Goal: Information Seeking & Learning: Learn about a topic

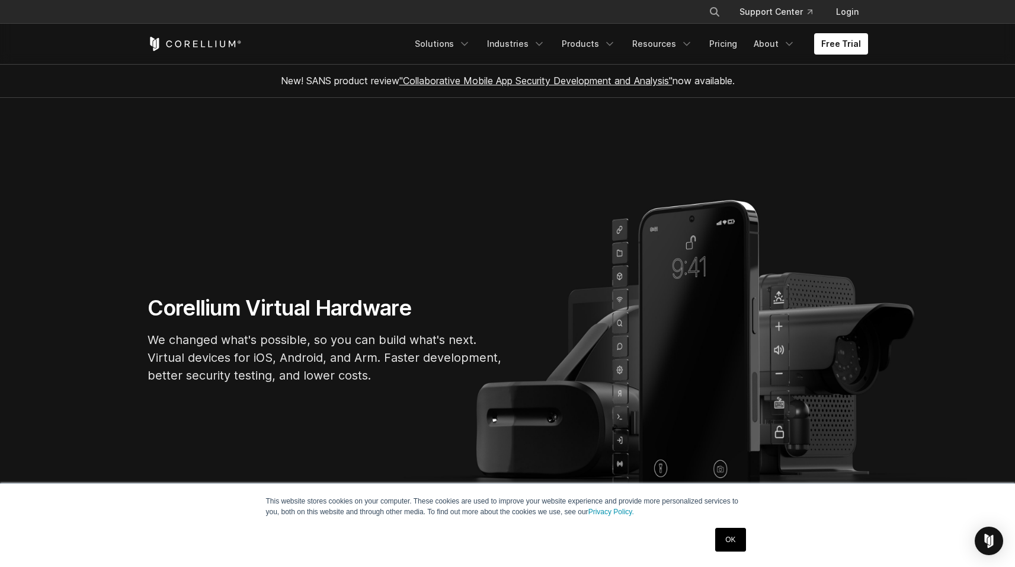
click at [755, 341] on div "Corellium Virtual Hardware We changed what's possible, so you can build what's …" at bounding box center [508, 344] width 745 height 99
click at [730, 536] on link "OK" at bounding box center [731, 540] width 30 height 24
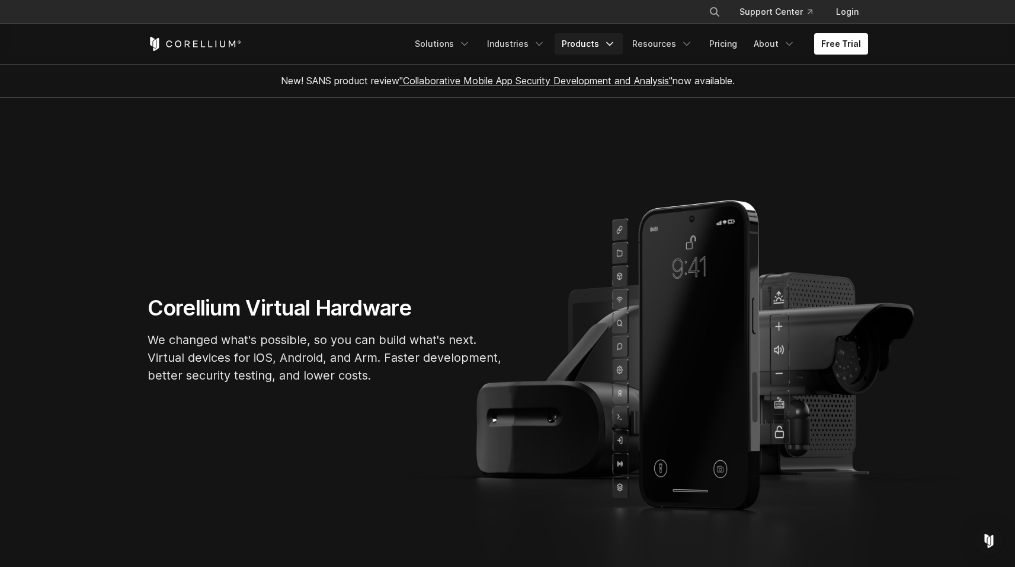
click at [592, 40] on link "Products" at bounding box center [589, 43] width 68 height 21
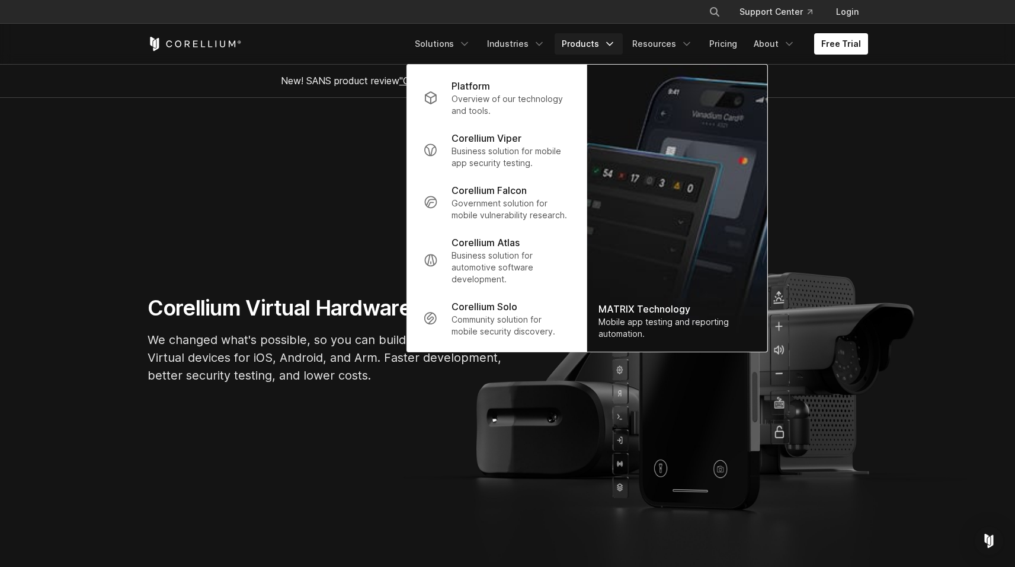
click at [317, 334] on p "We changed what's possible, so you can build what's next. Virtual devices for i…" at bounding box center [326, 357] width 356 height 53
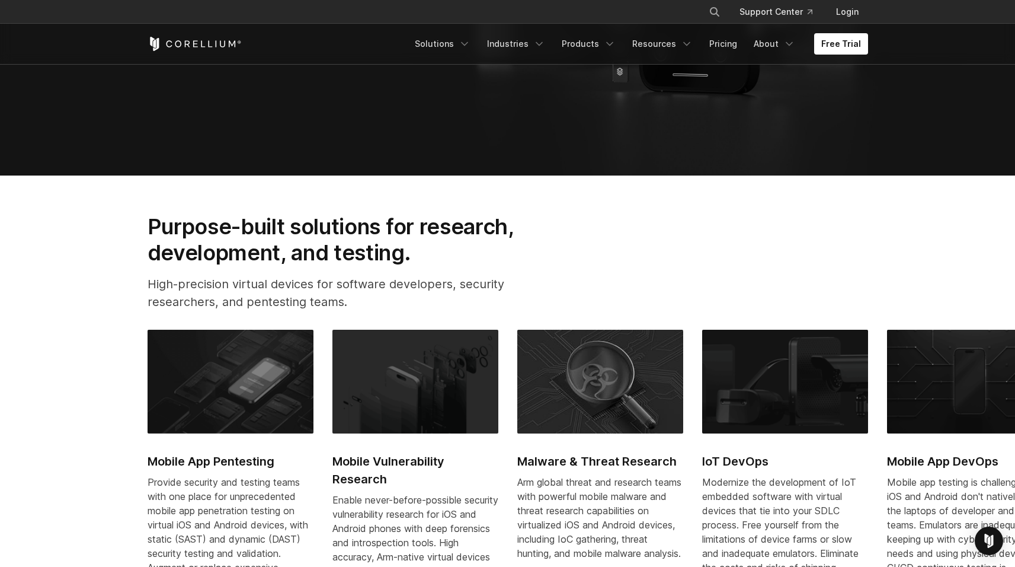
scroll to position [425, 0]
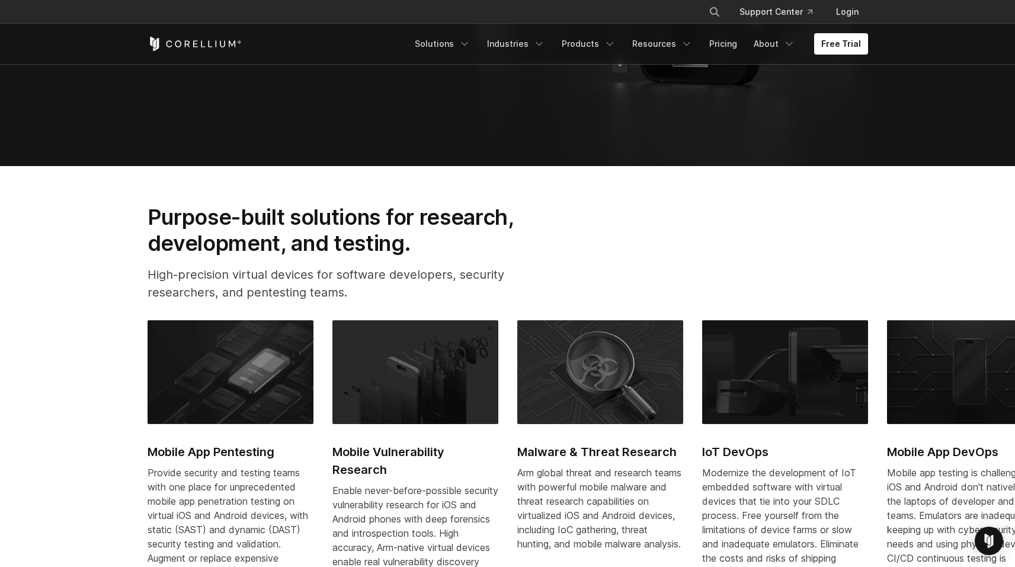
click at [218, 388] on img at bounding box center [231, 371] width 166 height 103
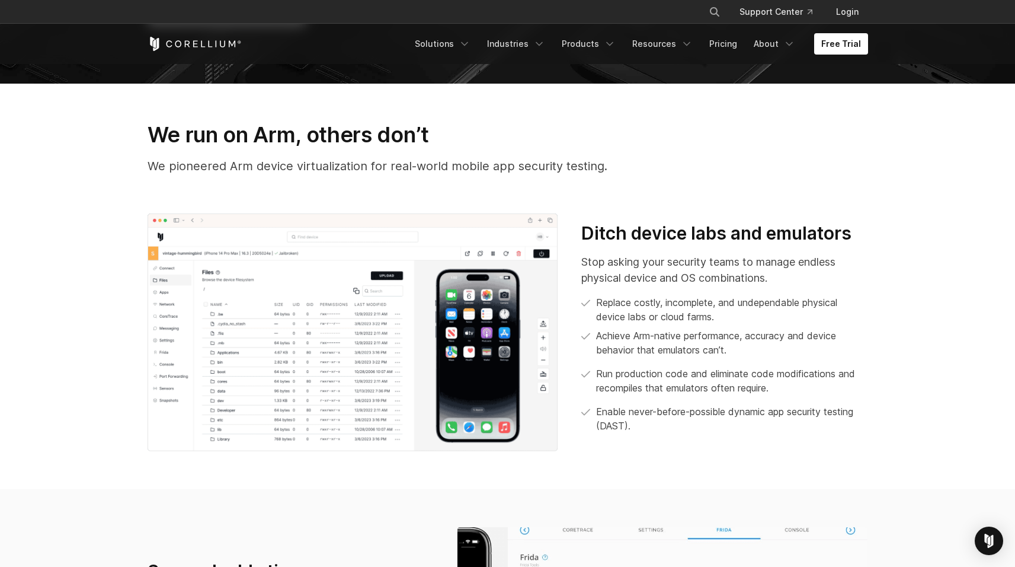
scroll to position [456, 0]
